Goal: Task Accomplishment & Management: Manage account settings

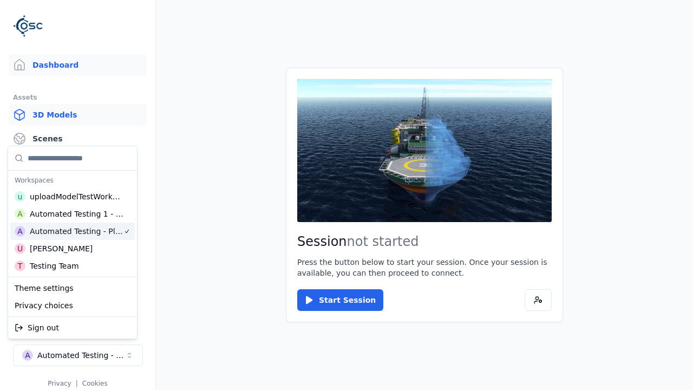
click at [77, 115] on link "3D Models" at bounding box center [78, 115] width 138 height 22
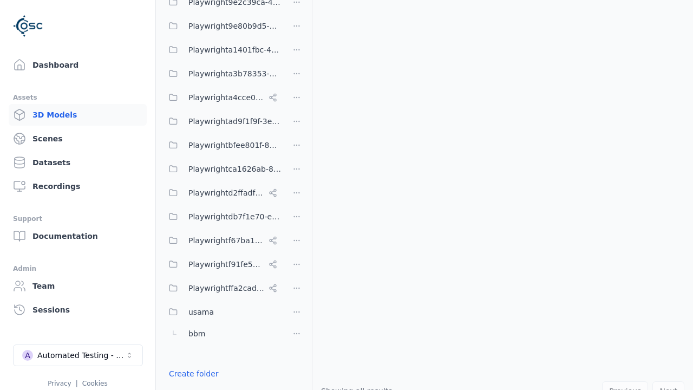
click at [190, 374] on link "Create folder" at bounding box center [194, 373] width 50 height 11
click at [190, 384] on button "Done editing" at bounding box center [194, 394] width 62 height 20
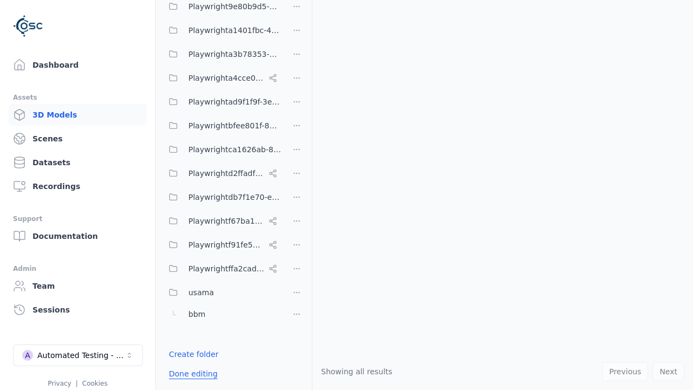
click at [181, 374] on button "Done editing" at bounding box center [194, 374] width 62 height 20
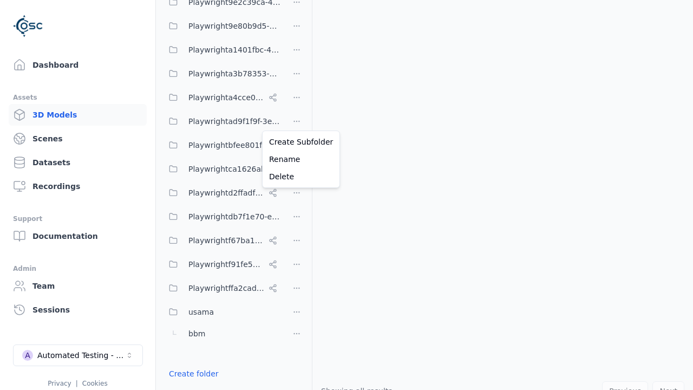
click at [297, 120] on html "Support Dashboard Assets 3D Models Scenes Datasets Recordings Support Documenta…" at bounding box center [346, 195] width 693 height 390
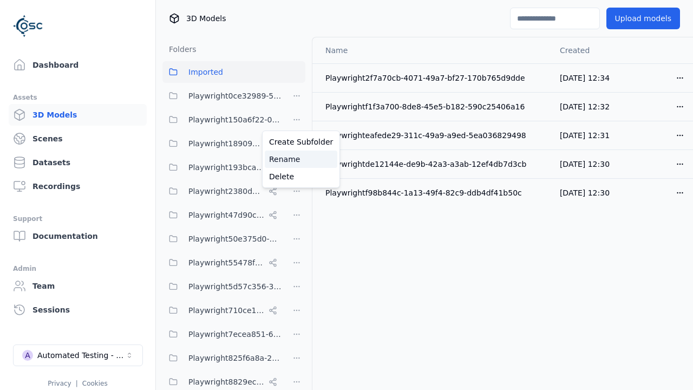
click at [297, 159] on div "Rename" at bounding box center [301, 159] width 73 height 17
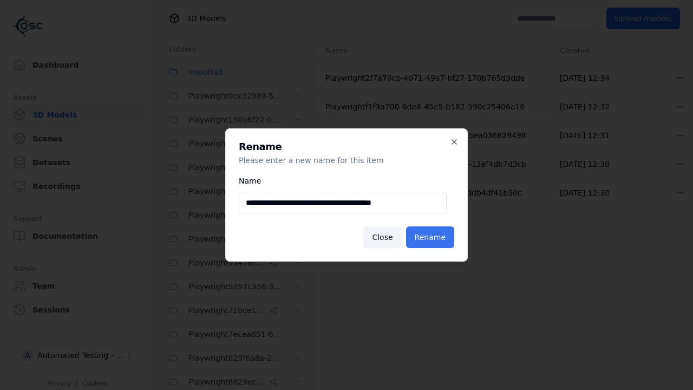
click at [343, 203] on input "**********" at bounding box center [343, 203] width 208 height 22
type input "**********"
click at [432, 237] on button "Rename" at bounding box center [430, 237] width 48 height 22
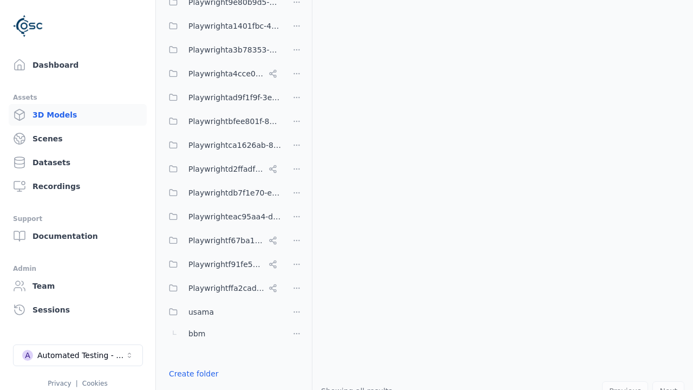
click at [181, 384] on button "Done editing" at bounding box center [194, 394] width 62 height 20
click at [297, 217] on html "Support Dashboard Assets 3D Models Scenes Datasets Recordings Support Documenta…" at bounding box center [346, 195] width 693 height 390
click at [297, 274] on div "Delete" at bounding box center [301, 273] width 73 height 17
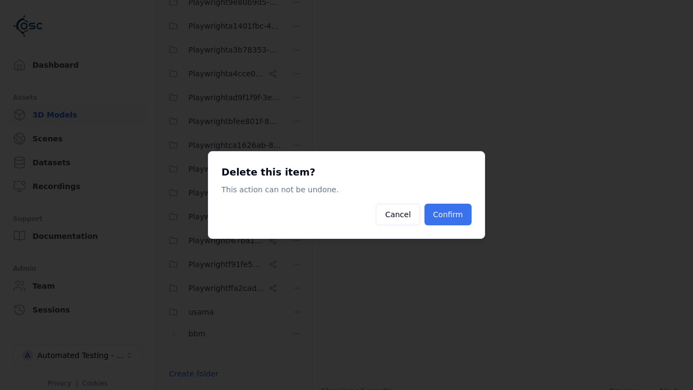
click at [450, 215] on button "Confirm" at bounding box center [448, 215] width 47 height 22
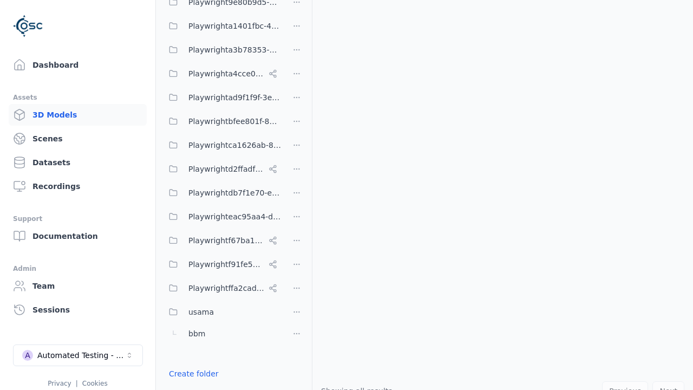
click at [190, 384] on button "Done editing" at bounding box center [194, 394] width 62 height 20
